Goal: Navigation & Orientation: Find specific page/section

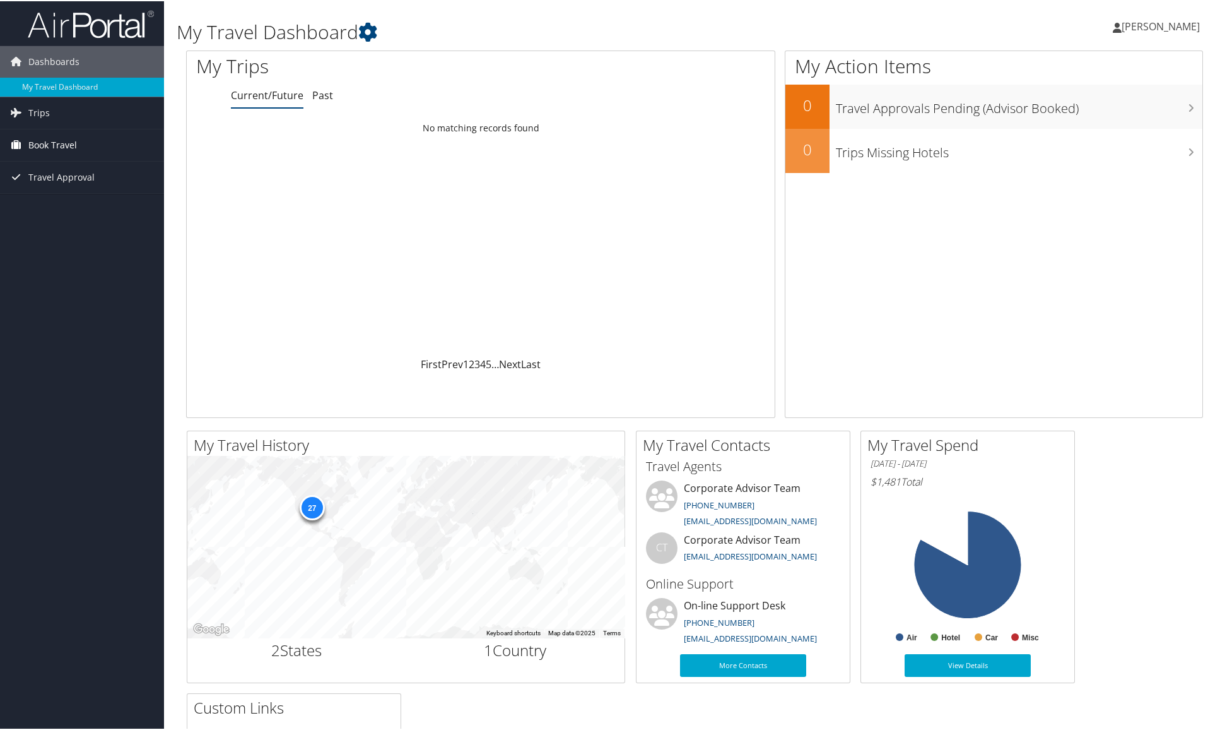
click at [26, 141] on link "Book Travel" at bounding box center [82, 144] width 164 height 32
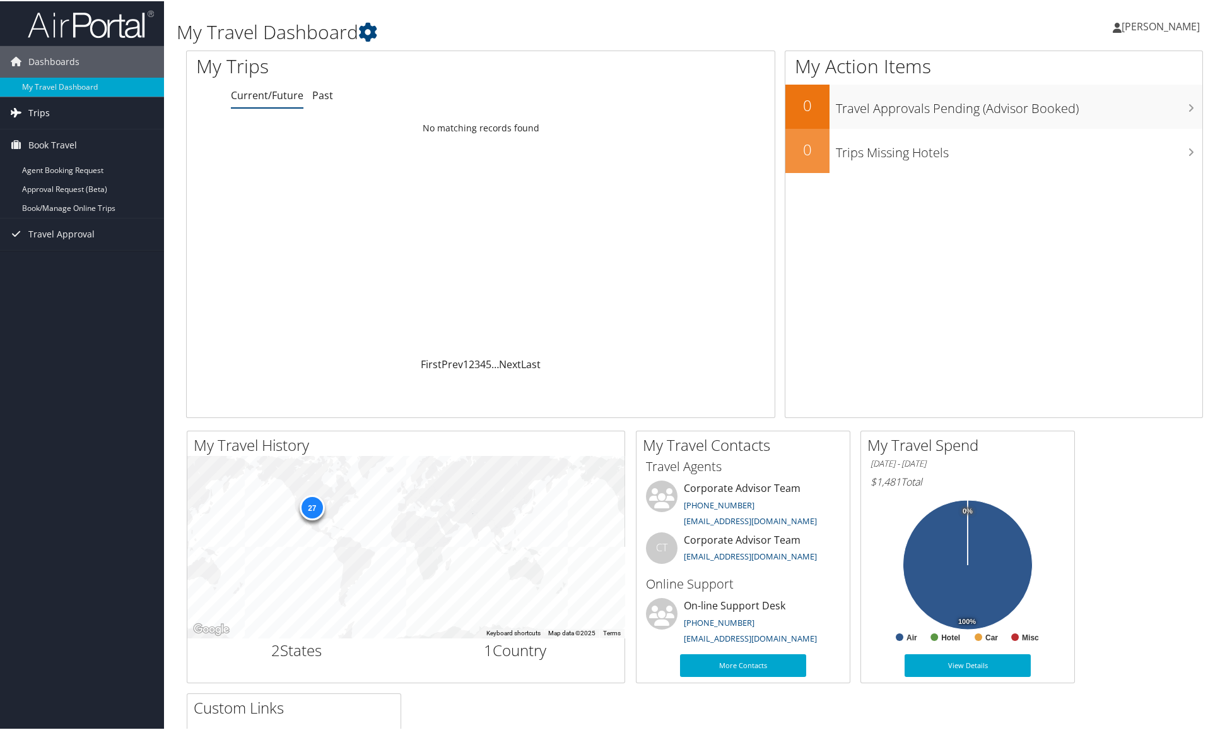
click at [59, 111] on link "Trips" at bounding box center [82, 112] width 164 height 32
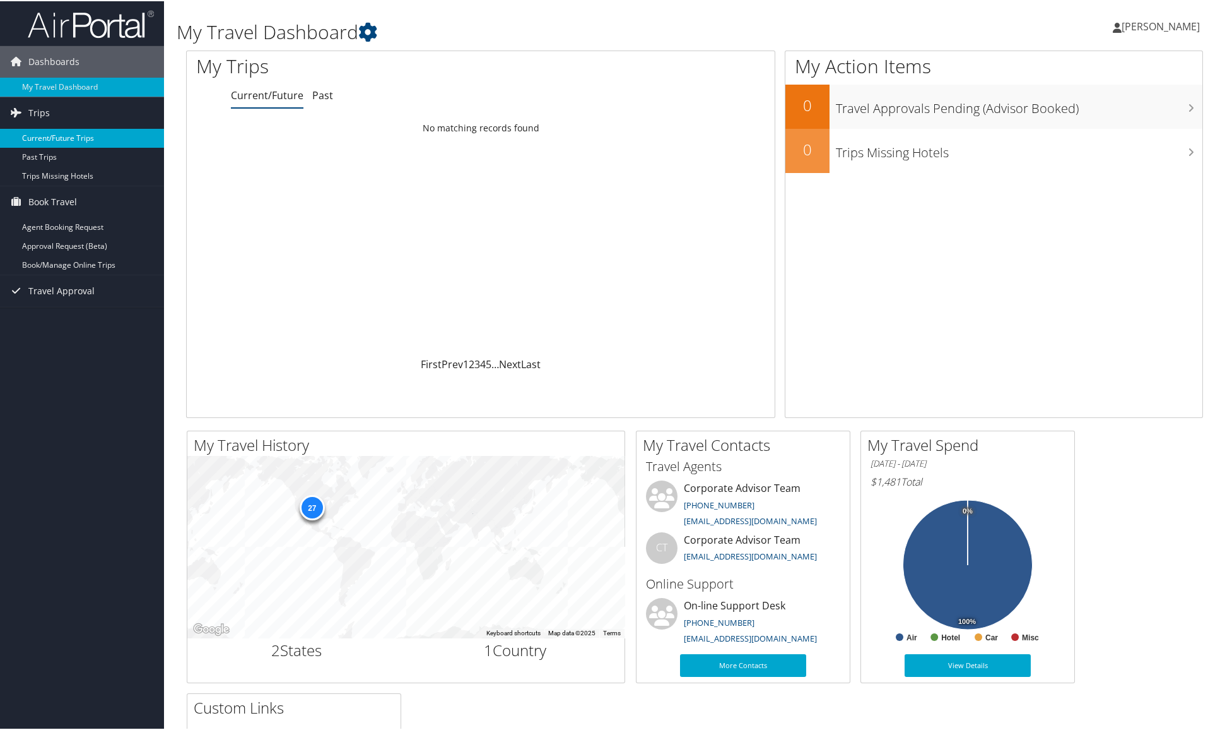
click at [54, 139] on link "Current/Future Trips" at bounding box center [82, 136] width 164 height 19
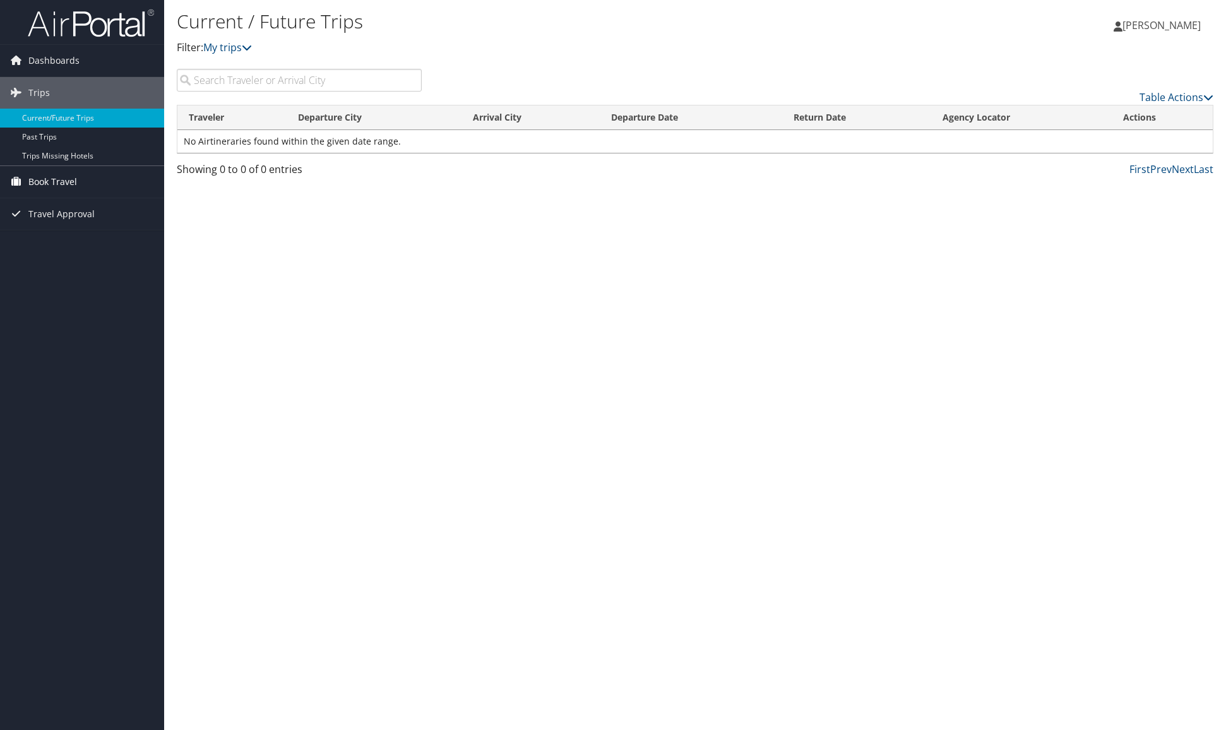
click at [48, 177] on span "Book Travel" at bounding box center [52, 182] width 49 height 32
click at [47, 243] on link "Book/Manage Online Trips" at bounding box center [82, 244] width 164 height 19
